Goal: Information Seeking & Learning: Learn about a topic

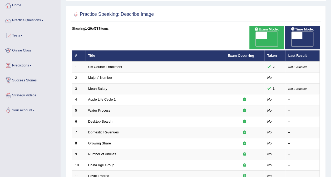
click at [25, 20] on link "Practice Questions" at bounding box center [30, 19] width 60 height 13
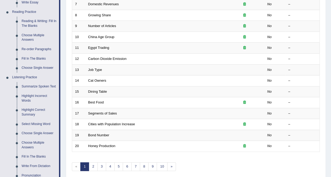
scroll to position [160, 0]
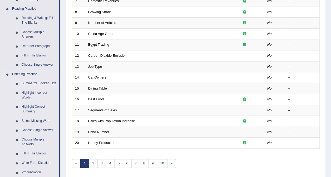
click at [29, 84] on link "Summarize Spoken Text" at bounding box center [39, 83] width 40 height 9
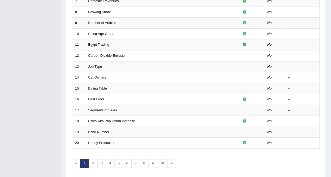
scroll to position [70, 0]
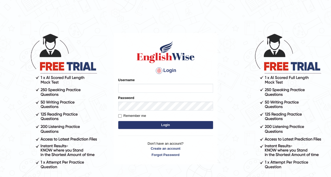
type input "Ellaine_9"
click at [149, 127] on button "Login" at bounding box center [165, 125] width 95 height 8
click at [152, 127] on button "Login" at bounding box center [165, 125] width 95 height 8
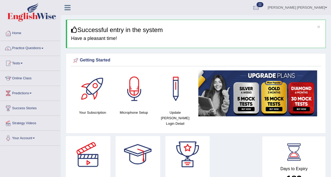
click at [12, 50] on div at bounding box center [8, 48] width 8 height 8
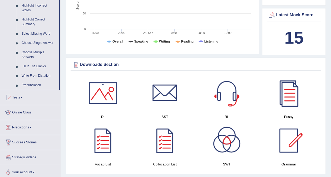
scroll to position [253, 0]
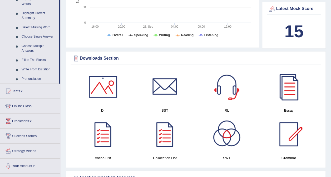
click at [96, 131] on div at bounding box center [103, 134] width 37 height 37
click at [290, 91] on div at bounding box center [288, 86] width 37 height 37
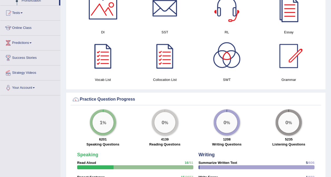
scroll to position [330, 0]
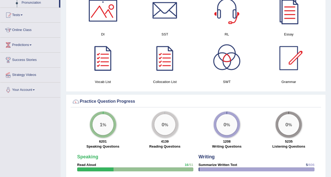
click at [225, 122] on big "0" at bounding box center [225, 125] width 3 height 6
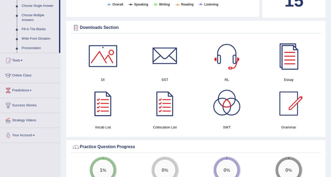
scroll to position [283, 0]
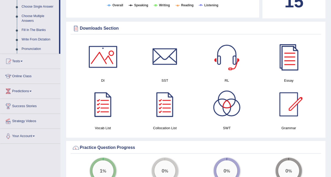
click at [167, 52] on div at bounding box center [164, 56] width 37 height 37
click at [103, 53] on div at bounding box center [103, 56] width 37 height 37
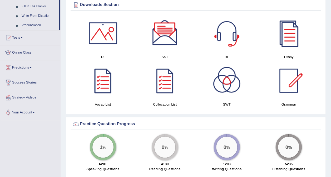
scroll to position [306, 0]
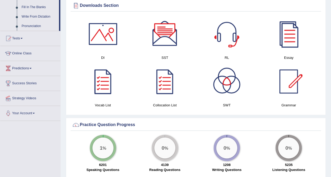
click at [291, 82] on div at bounding box center [288, 81] width 37 height 37
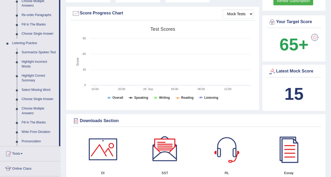
scroll to position [192, 0]
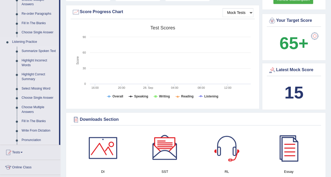
click at [35, 51] on link "Summarize Spoken Text" at bounding box center [39, 51] width 40 height 9
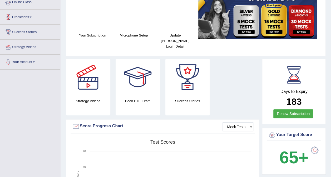
scroll to position [85, 0]
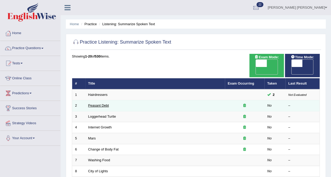
click at [103, 104] on link "Peasant Debt" at bounding box center [98, 106] width 21 height 4
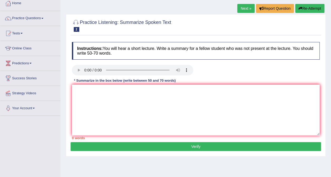
scroll to position [35, 0]
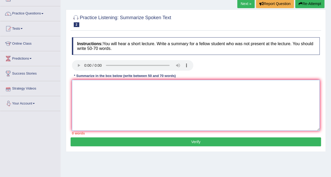
click at [79, 86] on textarea at bounding box center [196, 105] width 248 height 51
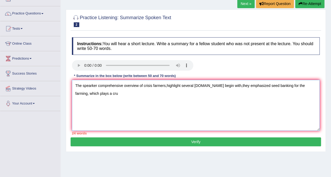
click at [303, 86] on textarea "The spearker comprehensive overview of crisis farmers,highlight several ideas.T…" at bounding box center [196, 105] width 248 height 51
click at [110, 94] on textarea "The spearker comprehensive overview of crisis farmers,highlight several ideas.T…" at bounding box center [196, 105] width 248 height 51
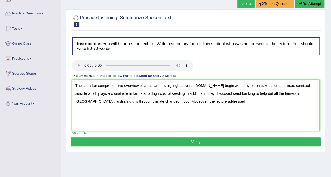
click at [295, 86] on textarea "The spearker comprehensive overview of crisis farmers,highlight several ideas.T…" at bounding box center [196, 105] width 248 height 51
click at [311, 87] on textarea "The spearker comprehensive overview of crisis farmers,highlight several ideas.T…" at bounding box center [196, 105] width 248 height 51
click at [217, 101] on textarea "The spearker comprehensive overview of crisis farmers,highlight several ideas.T…" at bounding box center [196, 105] width 248 height 51
type textarea "The spearker comprehensive overview of crisis farmers,highlight several ideas.T…"
click at [230, 138] on button "Verify" at bounding box center [196, 142] width 250 height 9
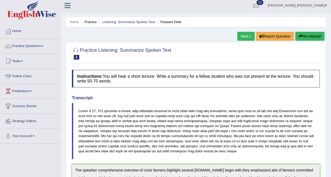
scroll to position [1, 0]
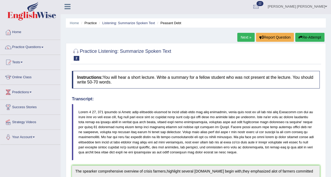
click at [244, 34] on link "Next »" at bounding box center [245, 37] width 17 height 9
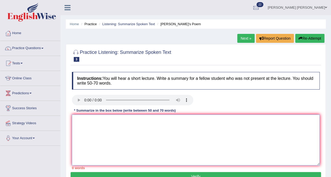
click at [108, 123] on textarea at bounding box center [196, 140] width 248 height 51
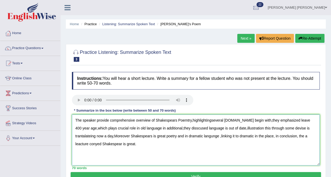
type textarea "The speaker provide comprehensive overview of Shakespears Poemtry,highlightings…"
click at [123, 173] on button "Verify" at bounding box center [196, 176] width 250 height 9
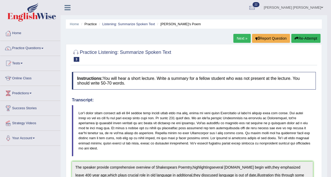
click at [256, 9] on div at bounding box center [252, 8] width 8 height 8
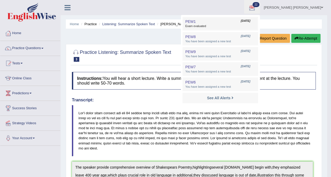
click at [250, 22] on span "[DATE]" at bounding box center [245, 21] width 9 height 4
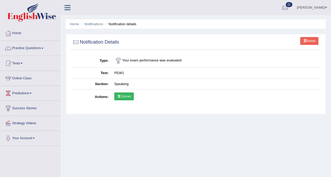
click at [125, 95] on link "Scores" at bounding box center [123, 97] width 19 height 8
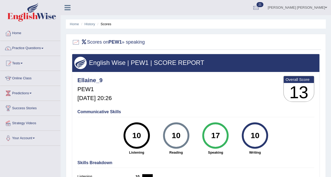
click at [260, 9] on div at bounding box center [256, 8] width 8 height 8
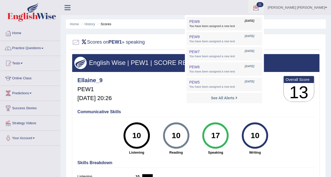
click at [253, 25] on span "You have been assigned a new test" at bounding box center [224, 26] width 70 height 4
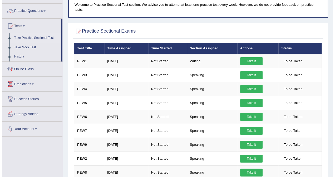
scroll to position [37, 0]
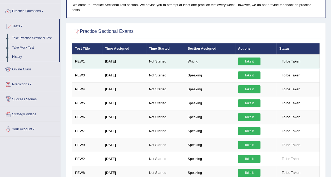
click at [246, 58] on link "Take it" at bounding box center [249, 62] width 22 height 8
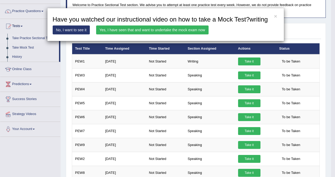
click at [194, 32] on link "Yes, I have seen that and want to undertake the mock exam now" at bounding box center [152, 30] width 112 height 9
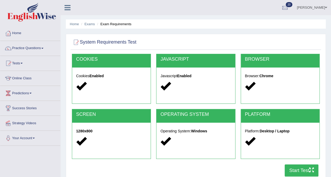
click at [302, 170] on button "Start Test" at bounding box center [302, 171] width 34 height 12
